Goal: Find specific page/section: Find specific page/section

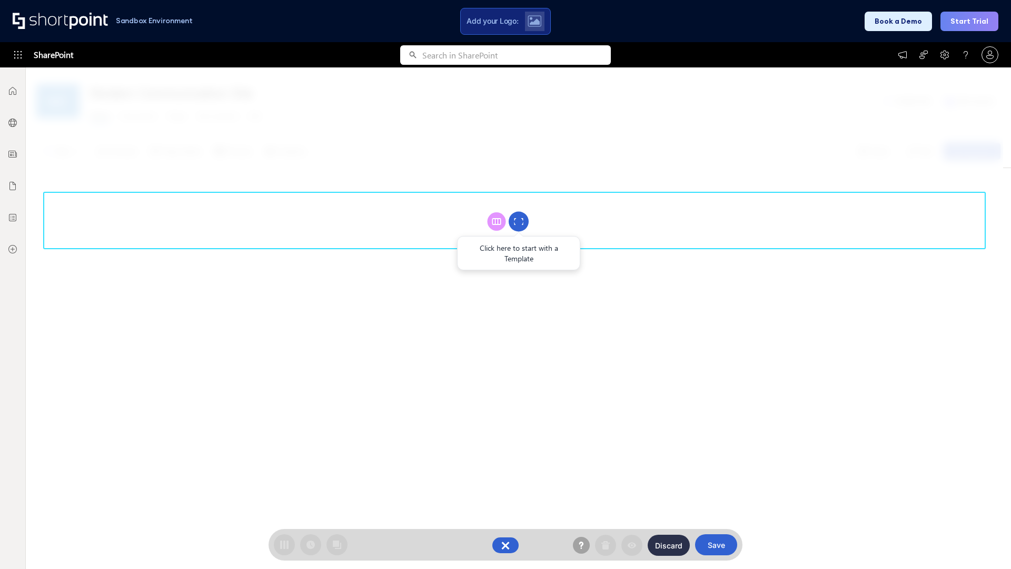
click at [519, 221] on circle at bounding box center [519, 222] width 20 height 20
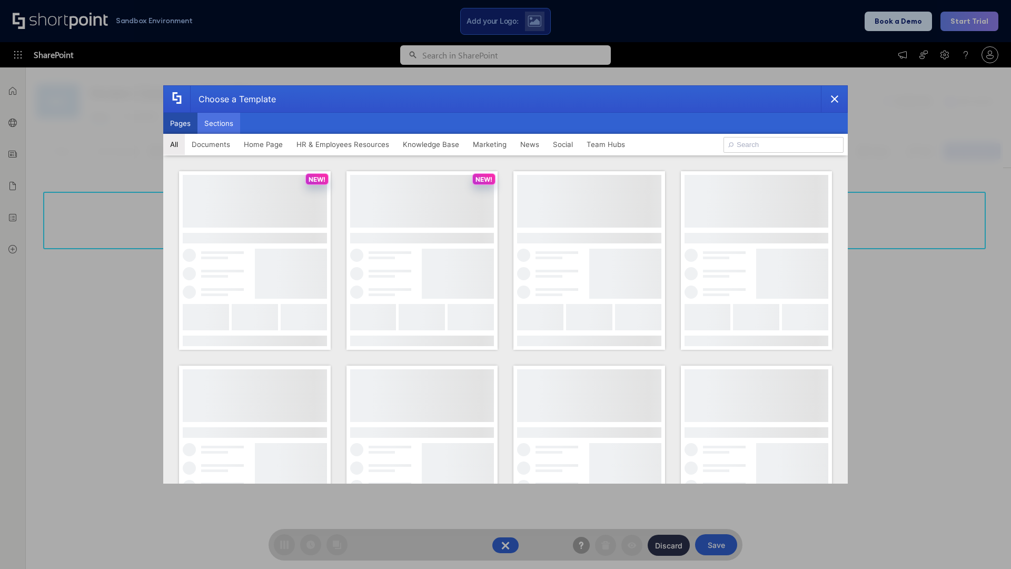
click at [219, 123] on button "Sections" at bounding box center [218, 123] width 43 height 21
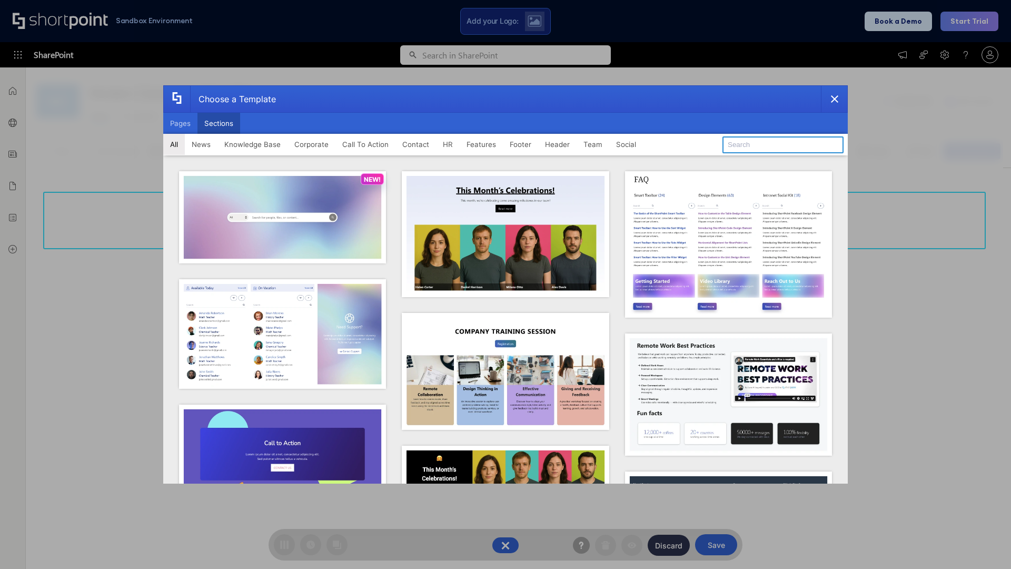
type input "Footer 6"
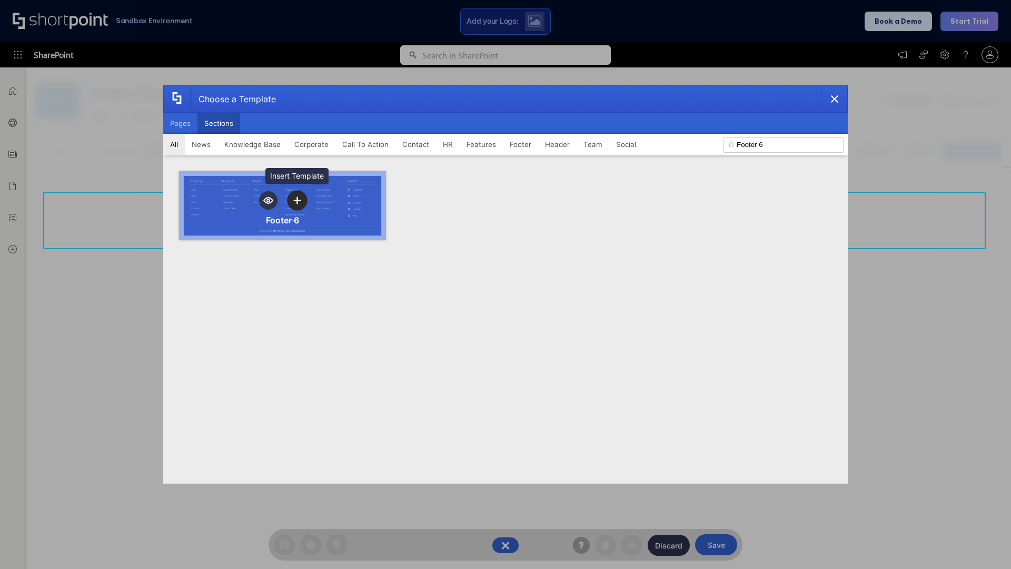
click at [297, 200] on icon "template selector" at bounding box center [296, 199] width 7 height 7
